Goal: Navigation & Orientation: Find specific page/section

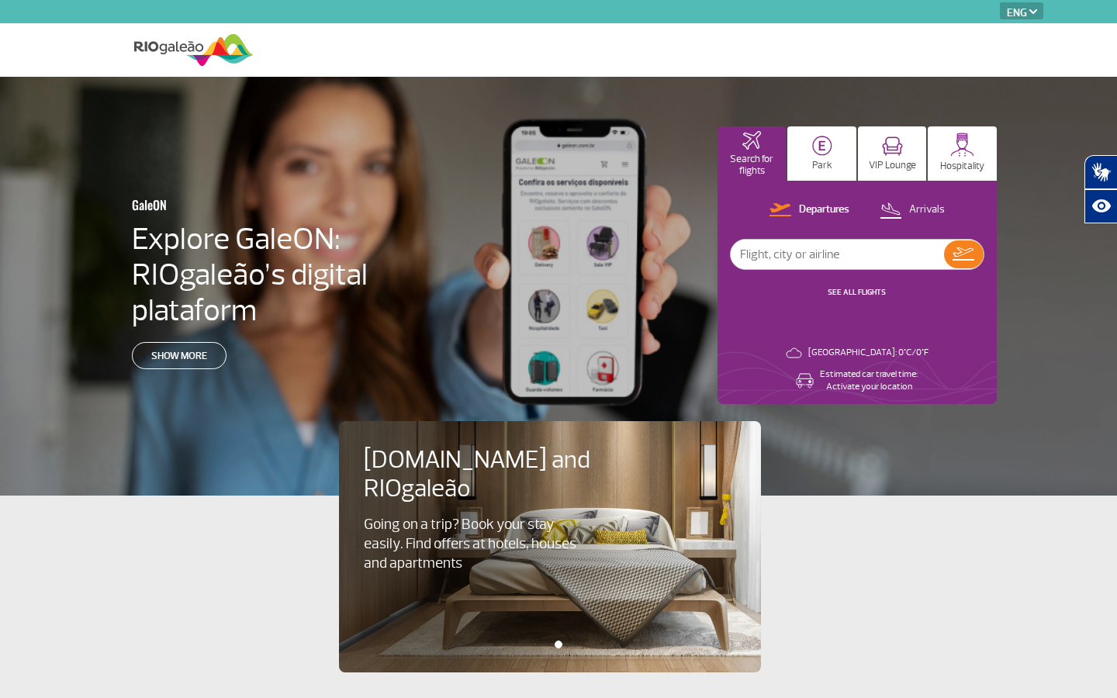
select select "en"
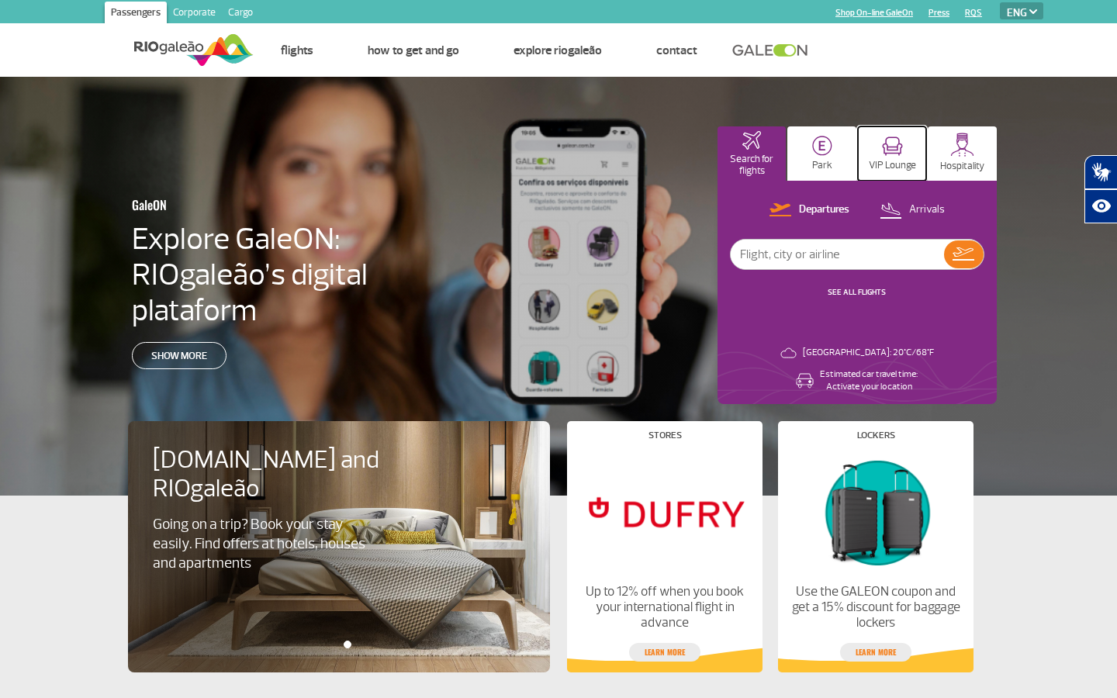
click at [892, 154] on img at bounding box center [892, 145] width 21 height 19
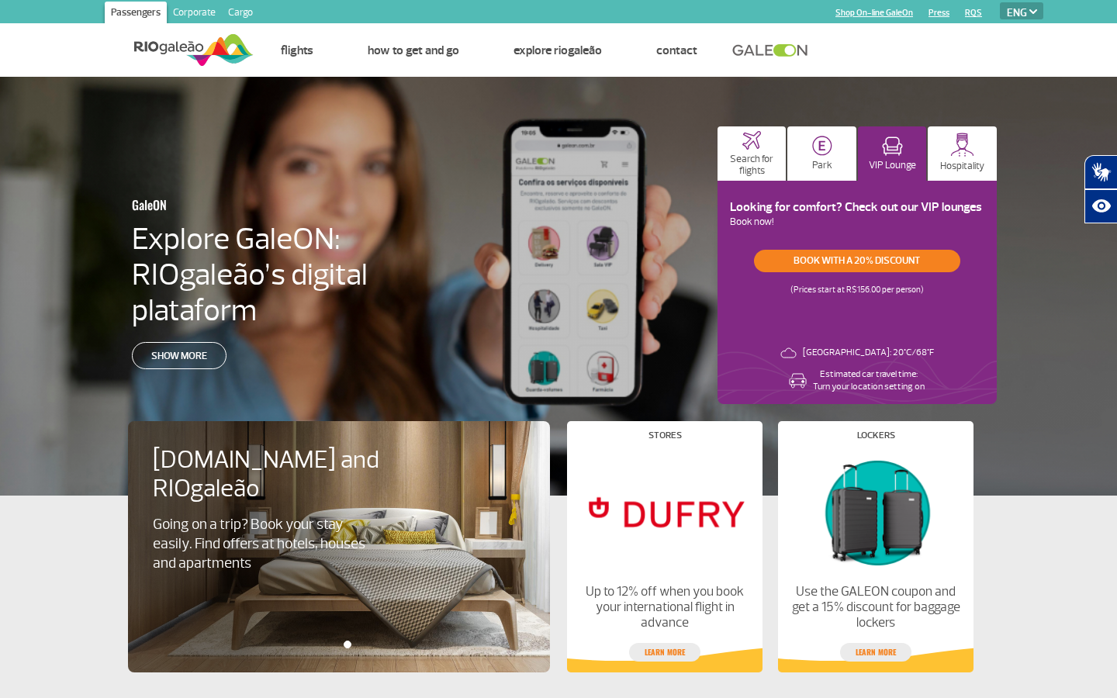
click at [558, 50] on link "Explore RIOgaleão" at bounding box center [557, 51] width 88 height 16
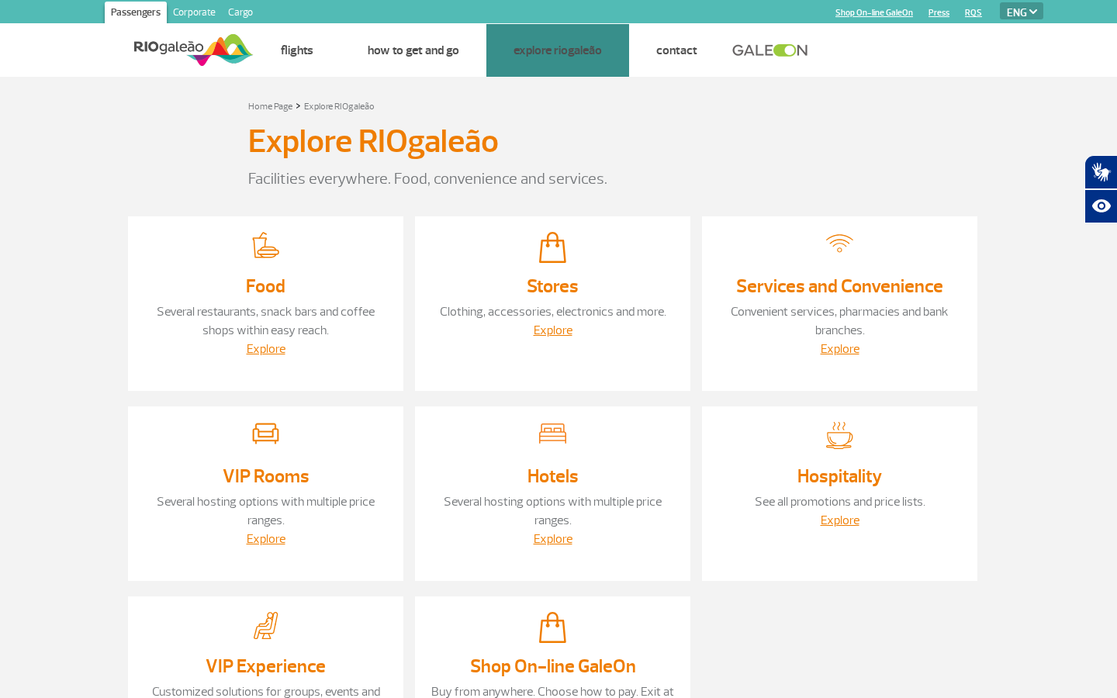
click at [265, 538] on link "Explore" at bounding box center [266, 539] width 39 height 16
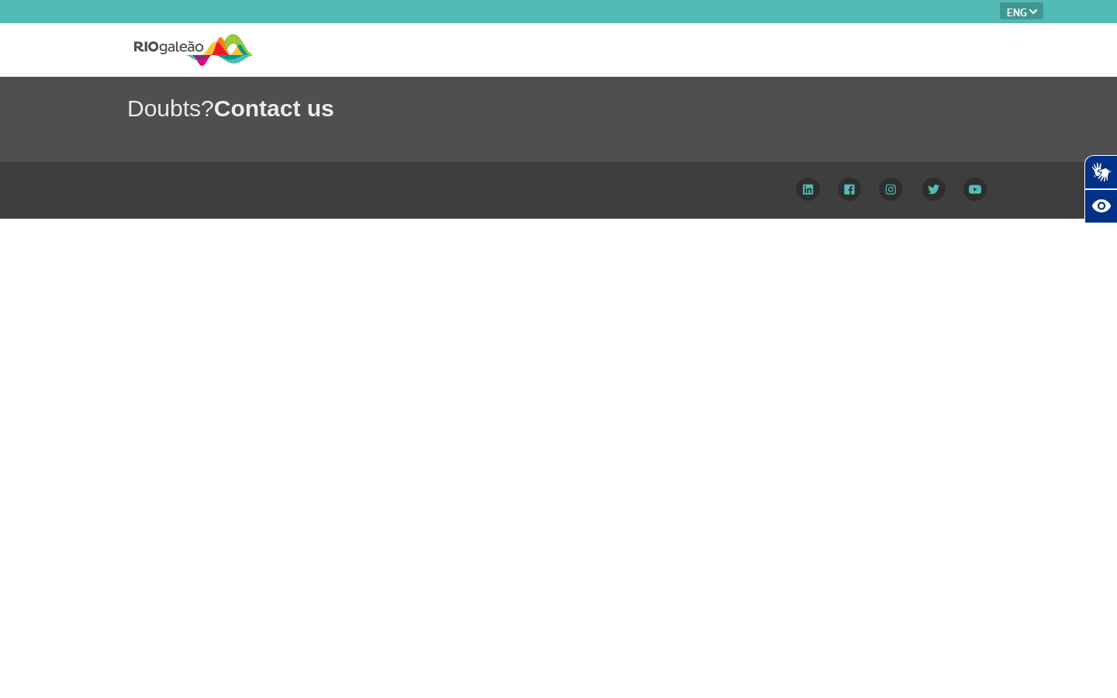
select select "en"
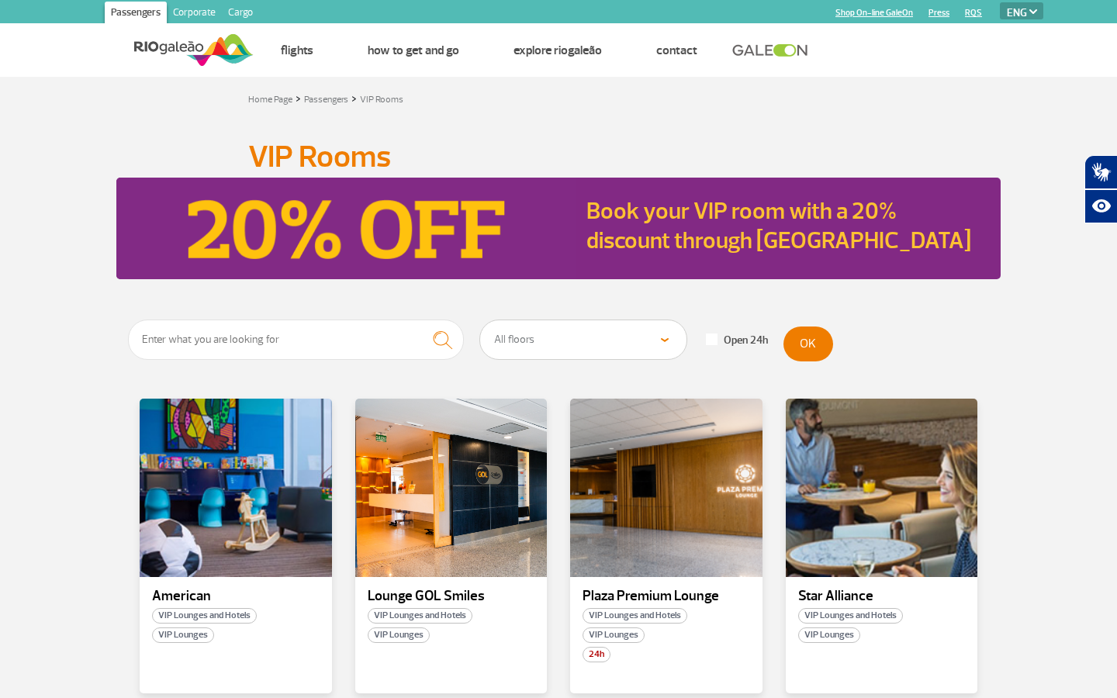
click at [665, 546] on div at bounding box center [666, 488] width 192 height 178
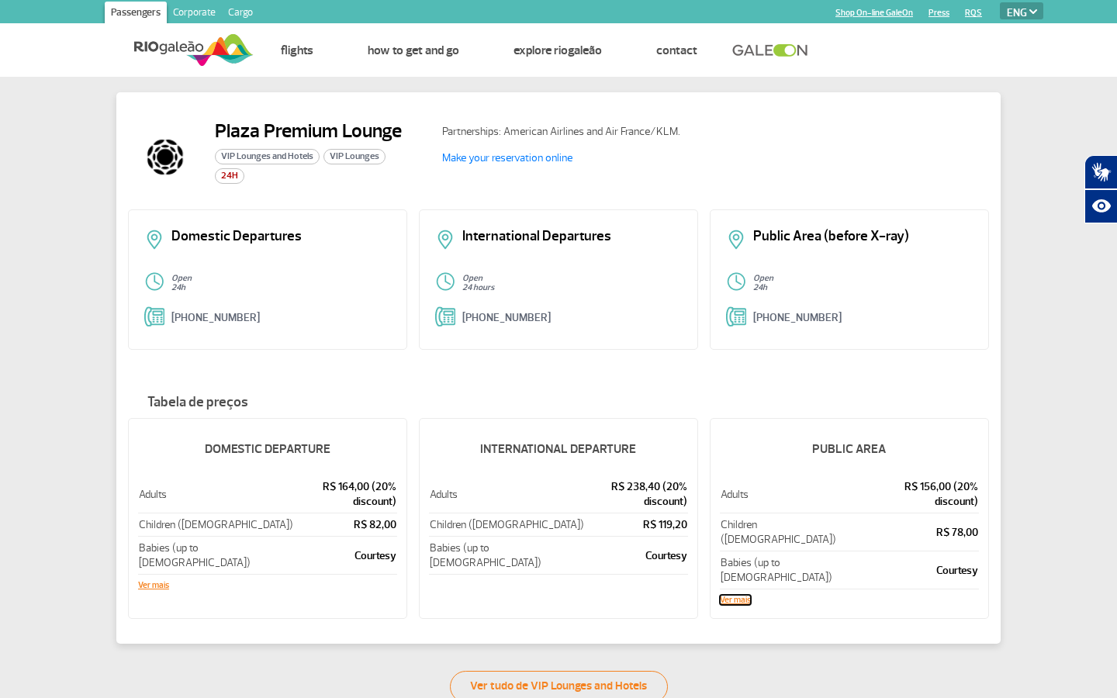
click at [734, 596] on button "Ver mais" at bounding box center [735, 600] width 31 height 9
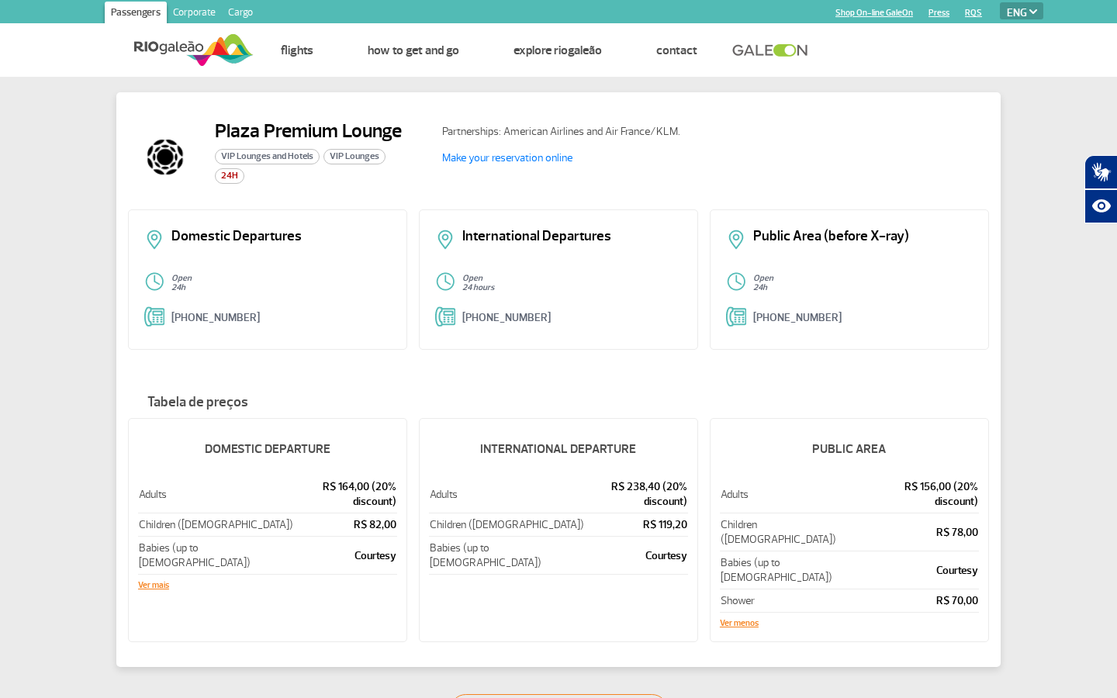
click at [413, 50] on link "How to get and go" at bounding box center [413, 51] width 91 height 16
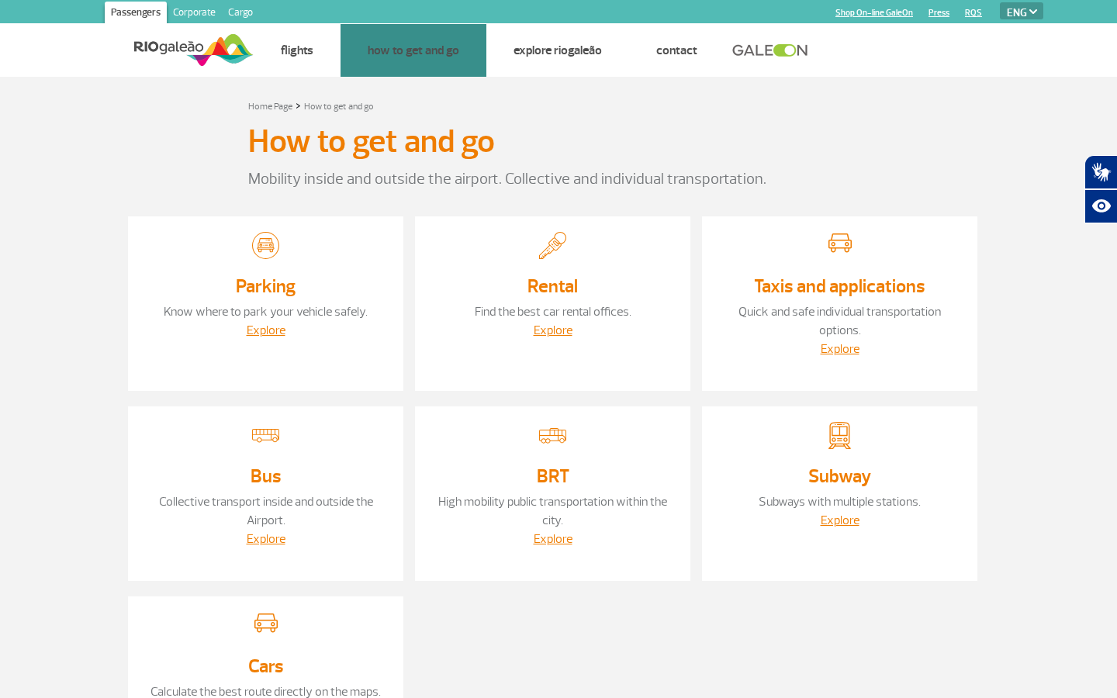
click at [839, 348] on link "Explore" at bounding box center [839, 349] width 39 height 16
